Goal: Information Seeking & Learning: Check status

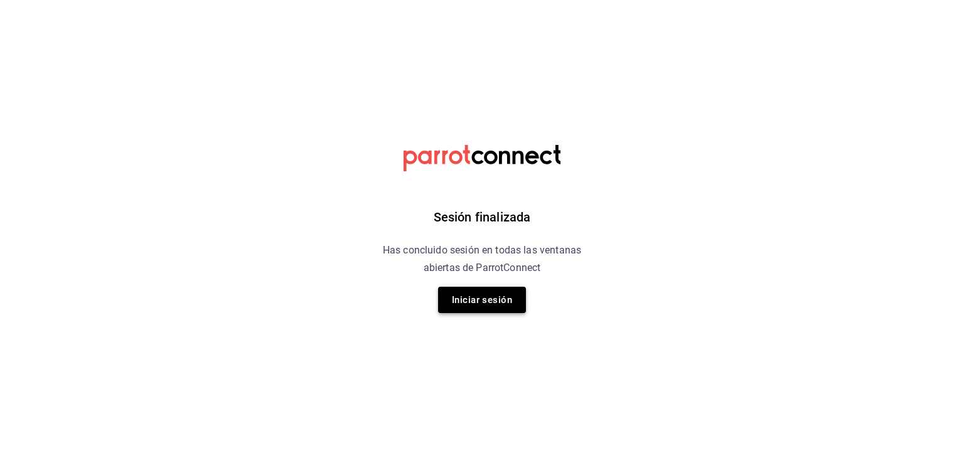
click at [484, 309] on button "Iniciar sesión" at bounding box center [482, 300] width 88 height 26
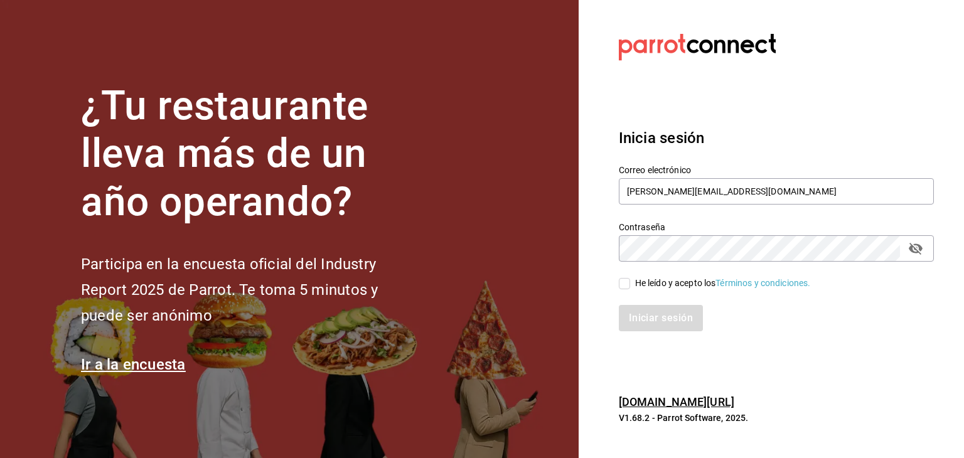
drag, startPoint x: 626, startPoint y: 284, endPoint x: 634, endPoint y: 296, distance: 14.1
click at [626, 284] on input "He leído y acepto los Términos y condiciones." at bounding box center [624, 283] width 11 height 11
checkbox input "true"
click at [645, 314] on button "Iniciar sesión" at bounding box center [661, 318] width 85 height 26
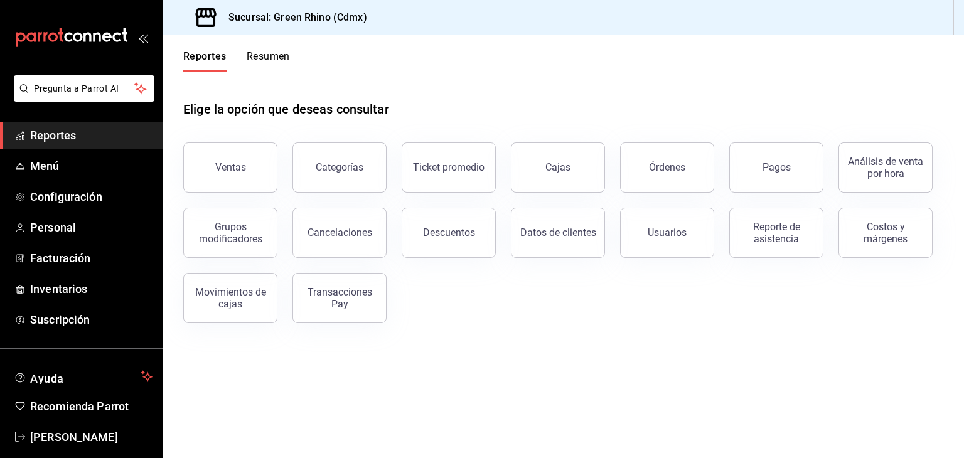
click at [289, 68] on button "Resumen" at bounding box center [268, 60] width 43 height 21
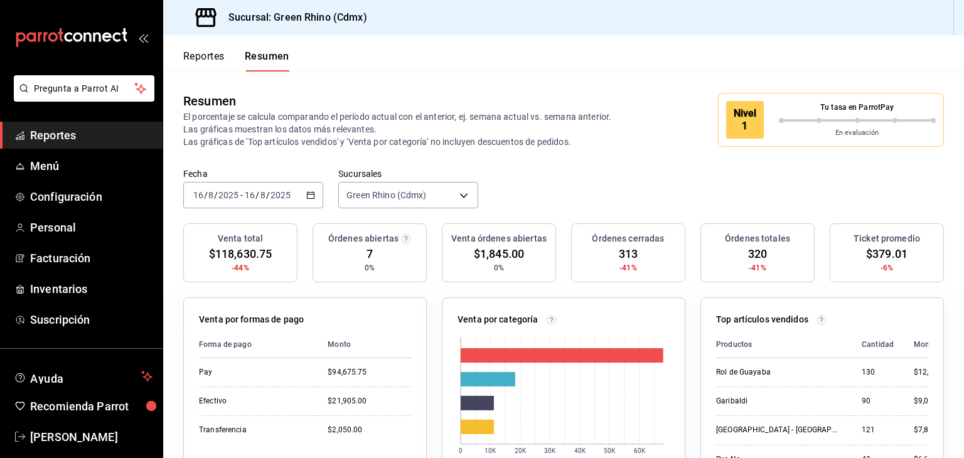
click at [794, 110] on p "Tu tasa en ParrotPay" at bounding box center [857, 107] width 157 height 11
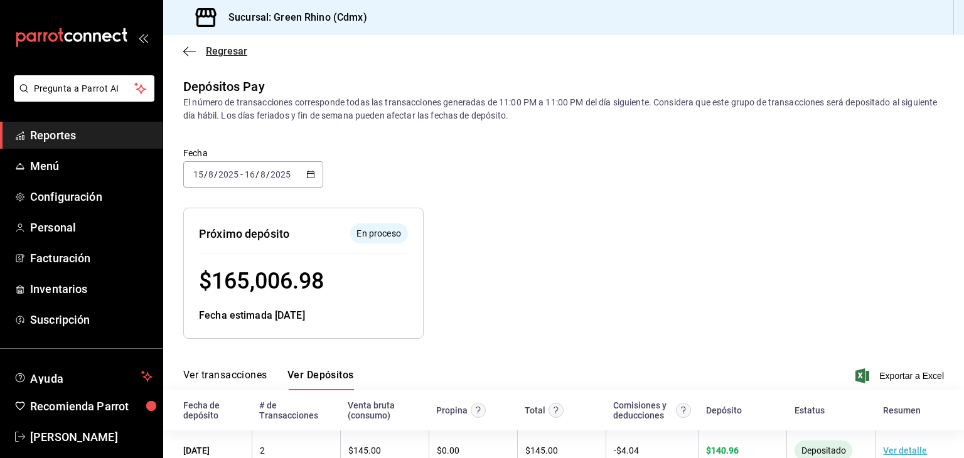
click at [225, 48] on span "Regresar" at bounding box center [226, 51] width 41 height 12
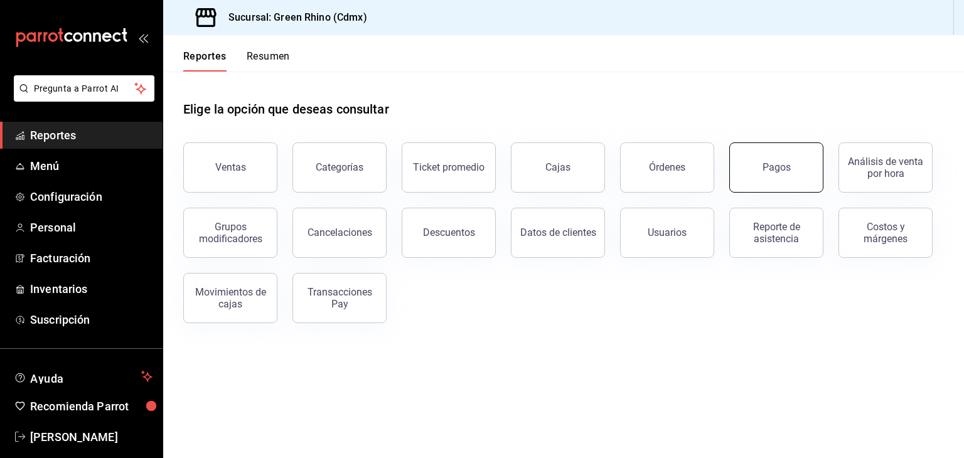
click at [782, 144] on button "Pagos" at bounding box center [776, 167] width 94 height 50
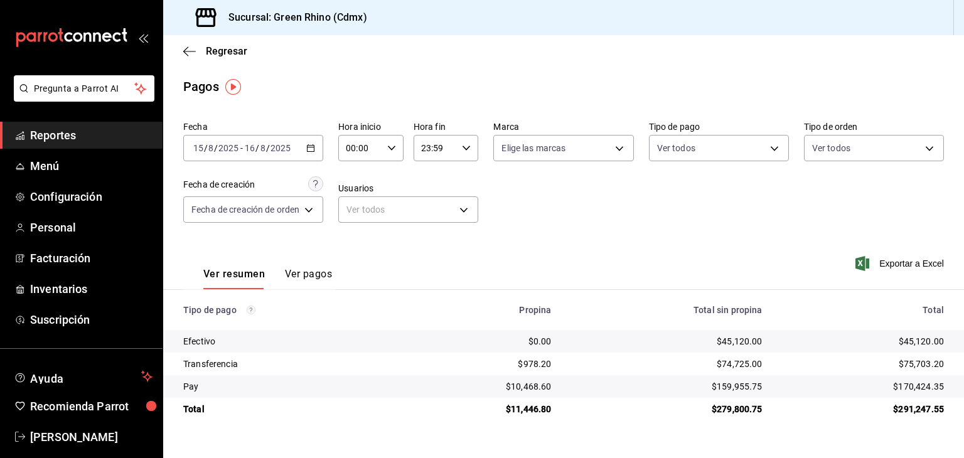
click at [243, 156] on div "2025-08-15 15 / 8 / 2025 - 2025-08-16 16 / 8 / 2025" at bounding box center [253, 148] width 140 height 26
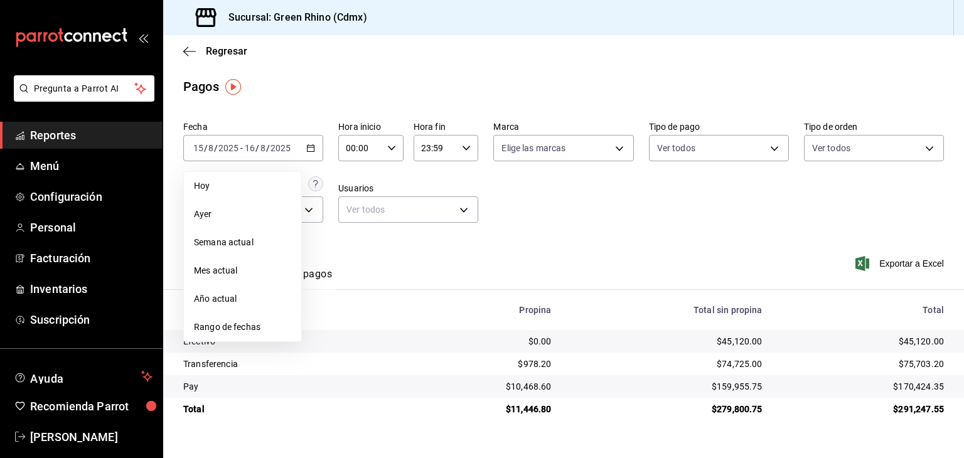
click at [233, 197] on li "Hoy" at bounding box center [242, 186] width 117 height 28
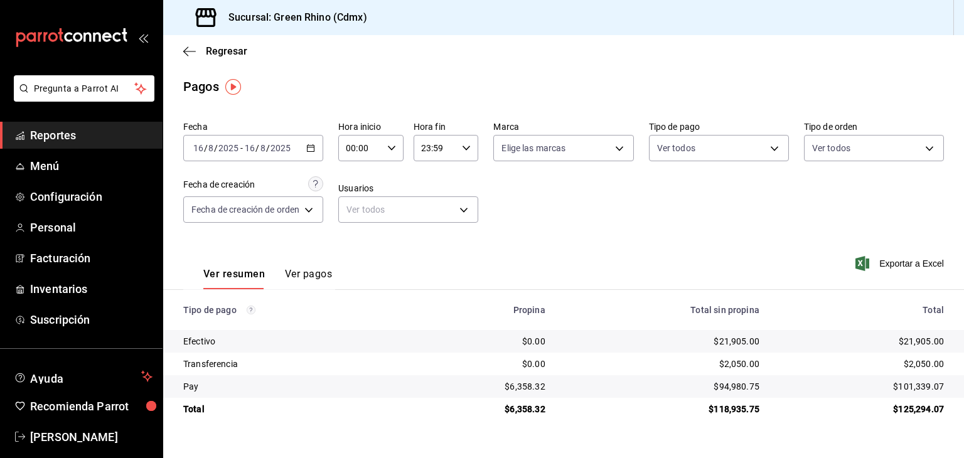
click at [269, 141] on div "2025-08-16 16 / 8 / 2025 - 2025-08-16 16 / 8 / 2025" at bounding box center [253, 148] width 140 height 26
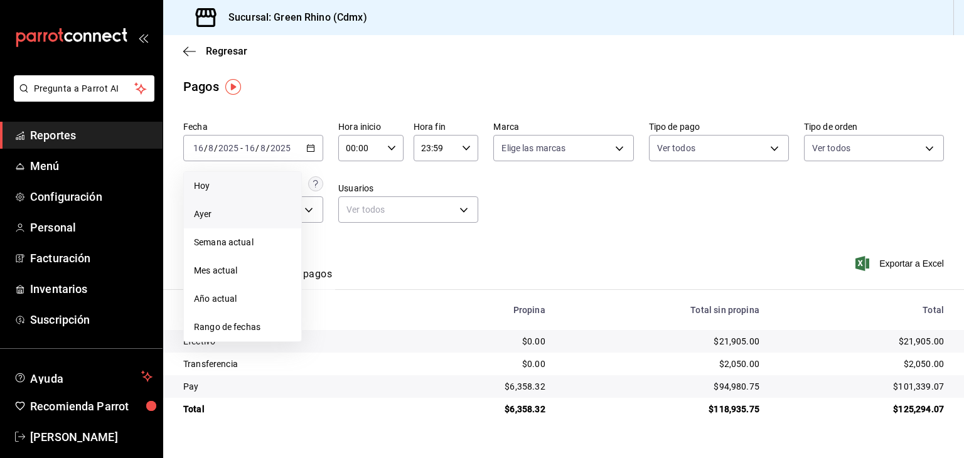
click at [234, 217] on span "Ayer" at bounding box center [242, 214] width 97 height 13
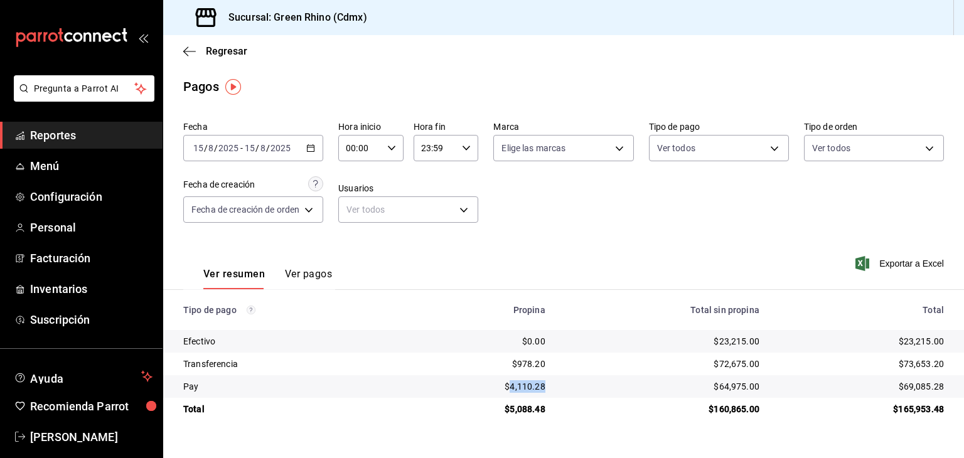
drag, startPoint x: 554, startPoint y: 389, endPoint x: 511, endPoint y: 392, distance: 42.7
click at [512, 392] on td "$4,110.28" at bounding box center [482, 386] width 146 height 23
copy div "4,110.28"
click at [248, 154] on div "2025-08-15 15 / 8 / 2025 - 2025-08-15 15 / 8 / 2025" at bounding box center [253, 148] width 140 height 26
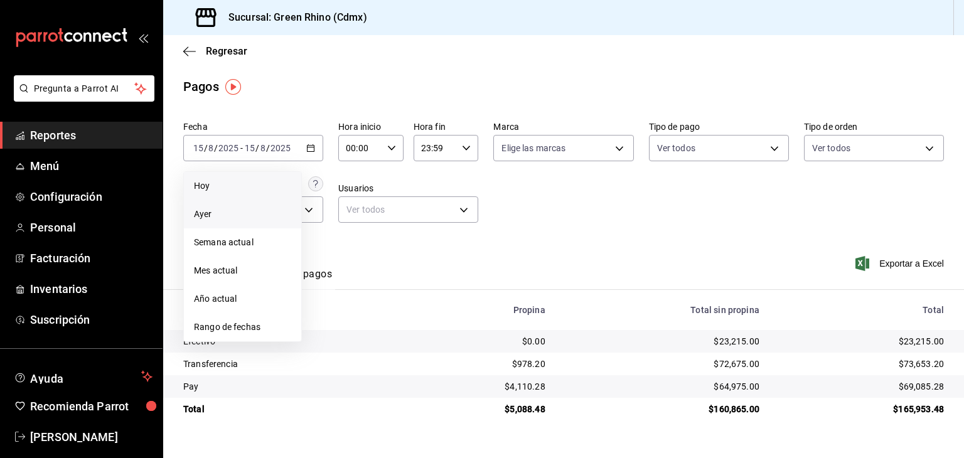
click at [246, 178] on li "Hoy" at bounding box center [242, 186] width 117 height 28
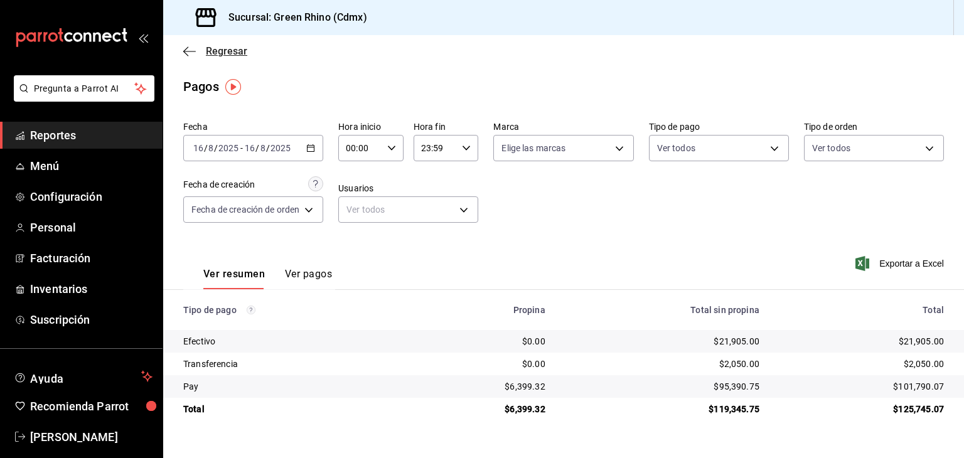
click at [228, 53] on span "Regresar" at bounding box center [226, 51] width 41 height 12
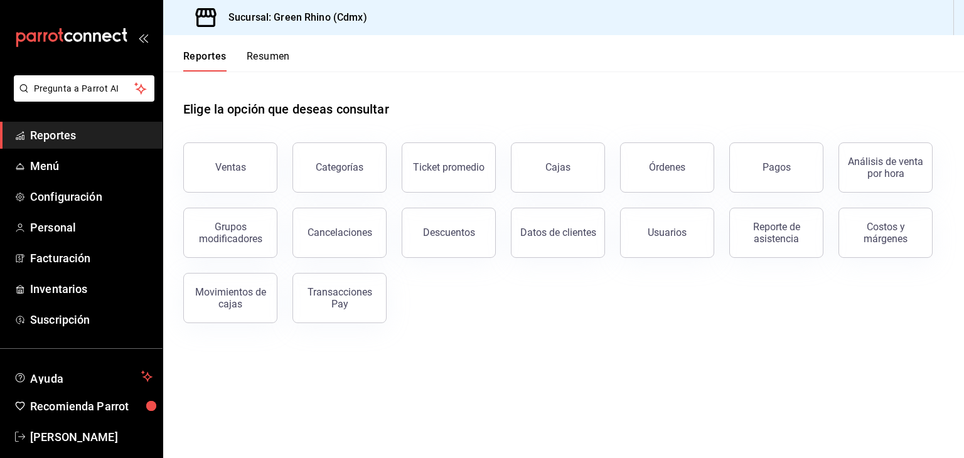
click at [256, 63] on button "Resumen" at bounding box center [268, 60] width 43 height 21
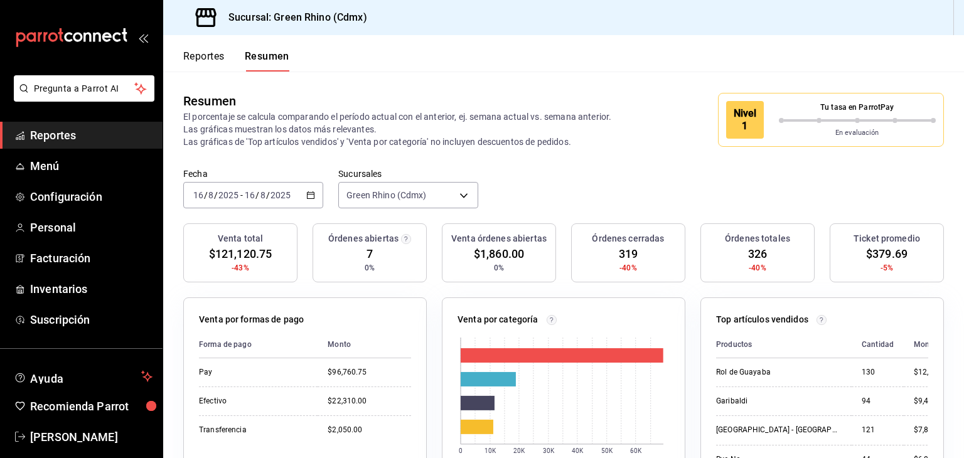
click at [726, 117] on div "Nivel 1" at bounding box center [745, 120] width 38 height 38
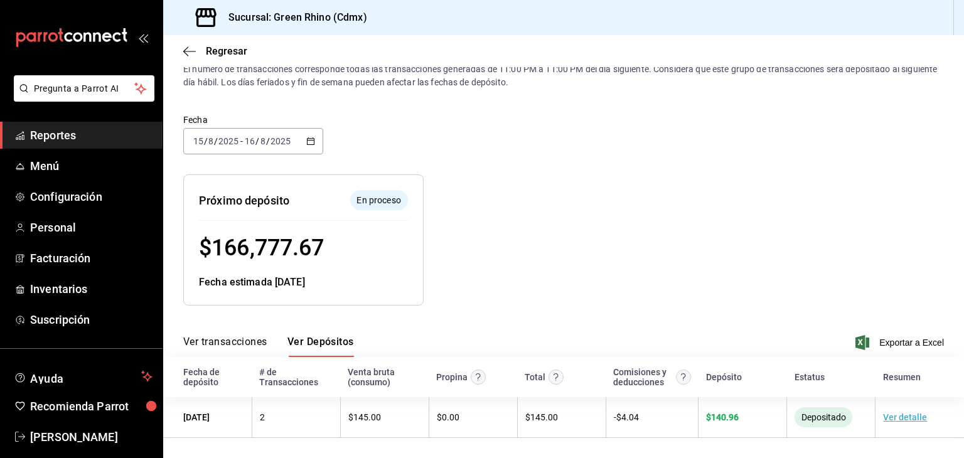
scroll to position [24, 0]
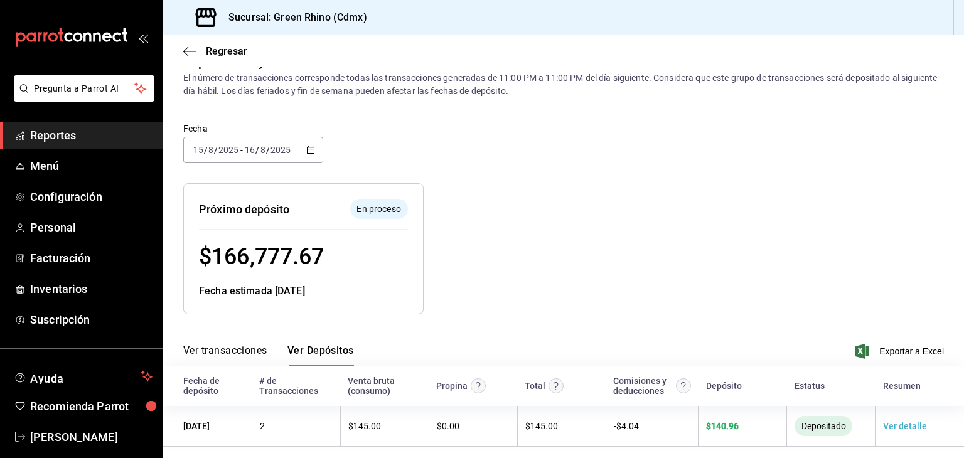
click at [646, 316] on div "Depósitos Pay El número de transacciones corresponde todas las transacciones ge…" at bounding box center [563, 250] width 801 height 394
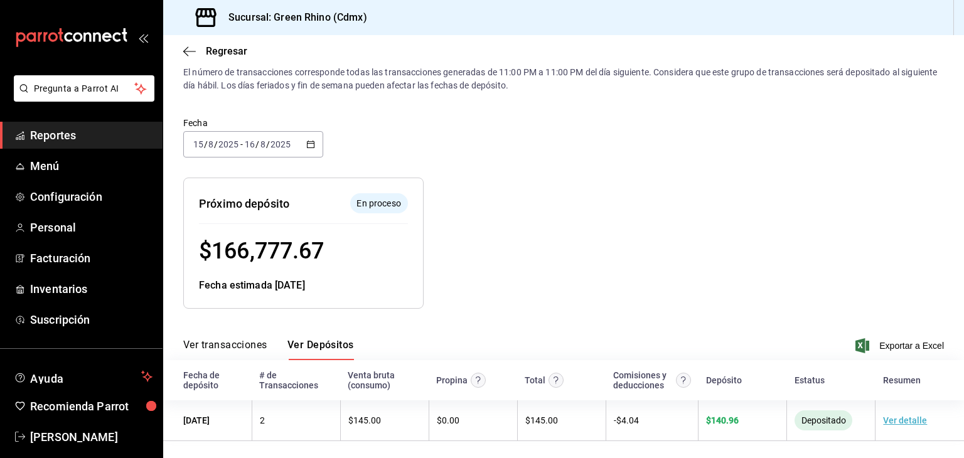
scroll to position [34, 0]
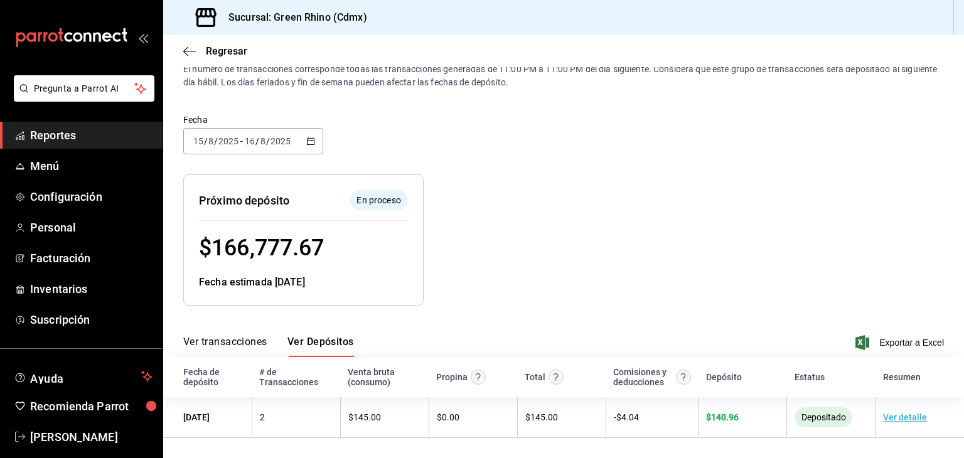
click at [85, 136] on span "Reportes" at bounding box center [91, 135] width 122 height 17
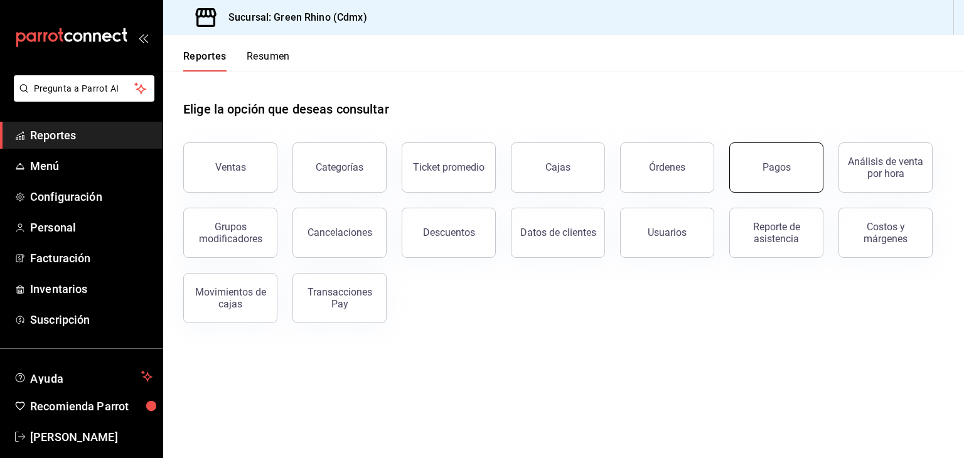
click at [801, 164] on button "Pagos" at bounding box center [776, 167] width 94 height 50
